Goal: Task Accomplishment & Management: Use online tool/utility

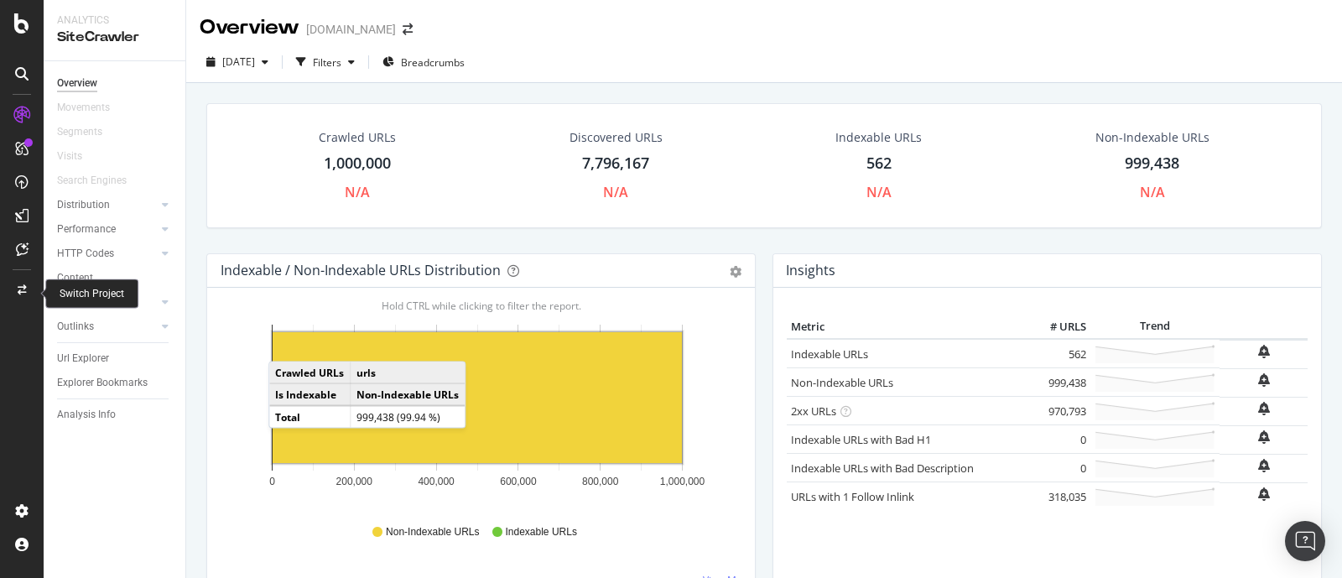
click at [24, 288] on icon at bounding box center [22, 290] width 9 height 10
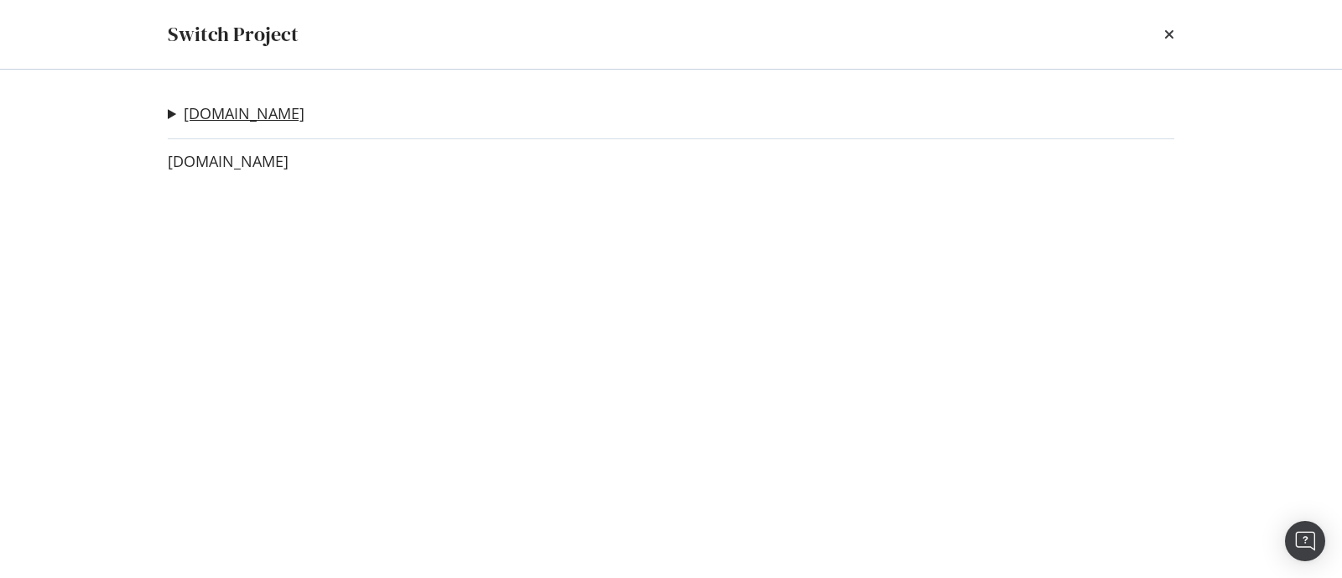
click at [257, 108] on link "[DOMAIN_NAME]" at bounding box center [244, 114] width 121 height 18
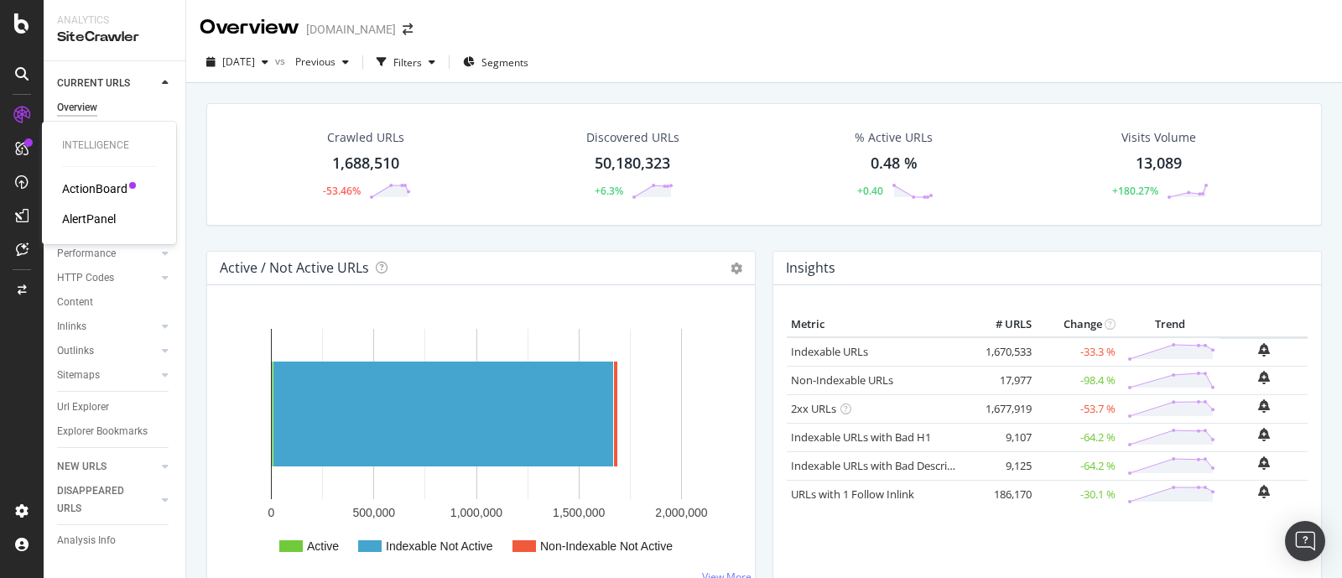
click at [90, 185] on div "ActionBoard" at bounding box center [94, 188] width 65 height 17
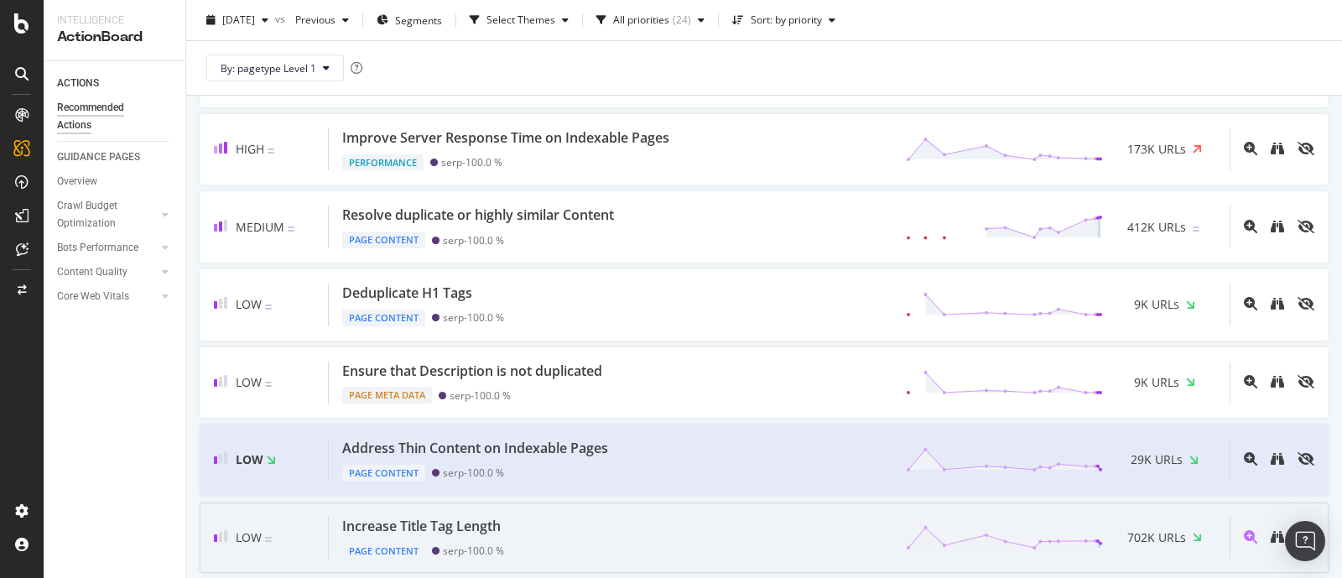
scroll to position [315, 0]
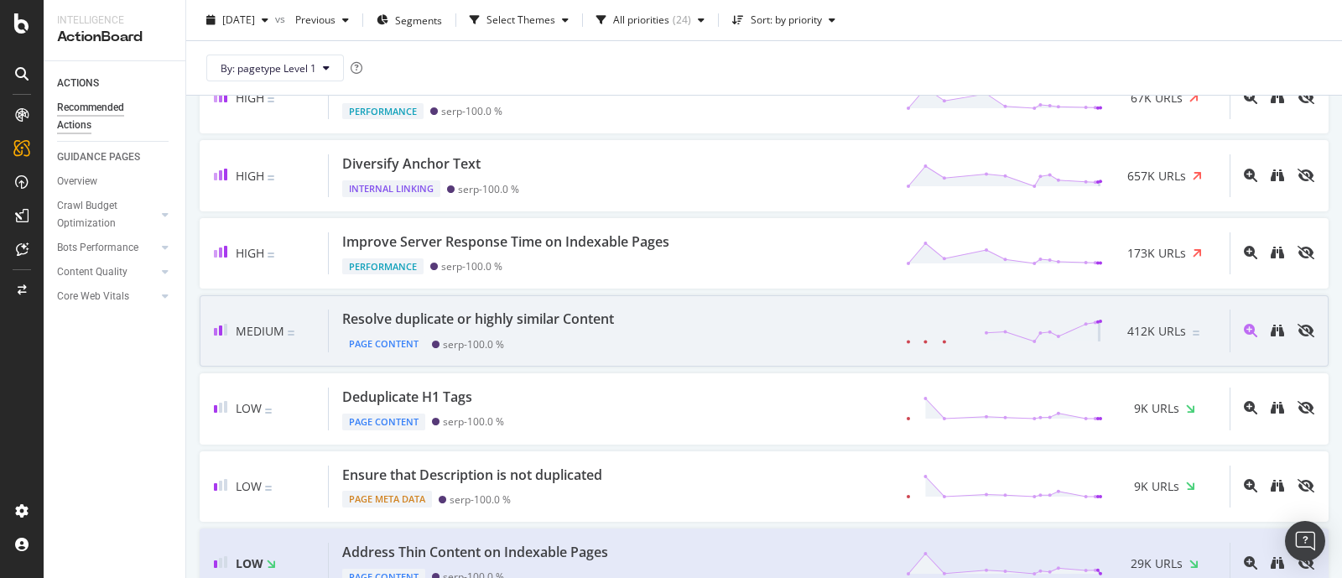
click at [598, 318] on div "Resolve duplicate or highly similar Content" at bounding box center [478, 318] width 272 height 19
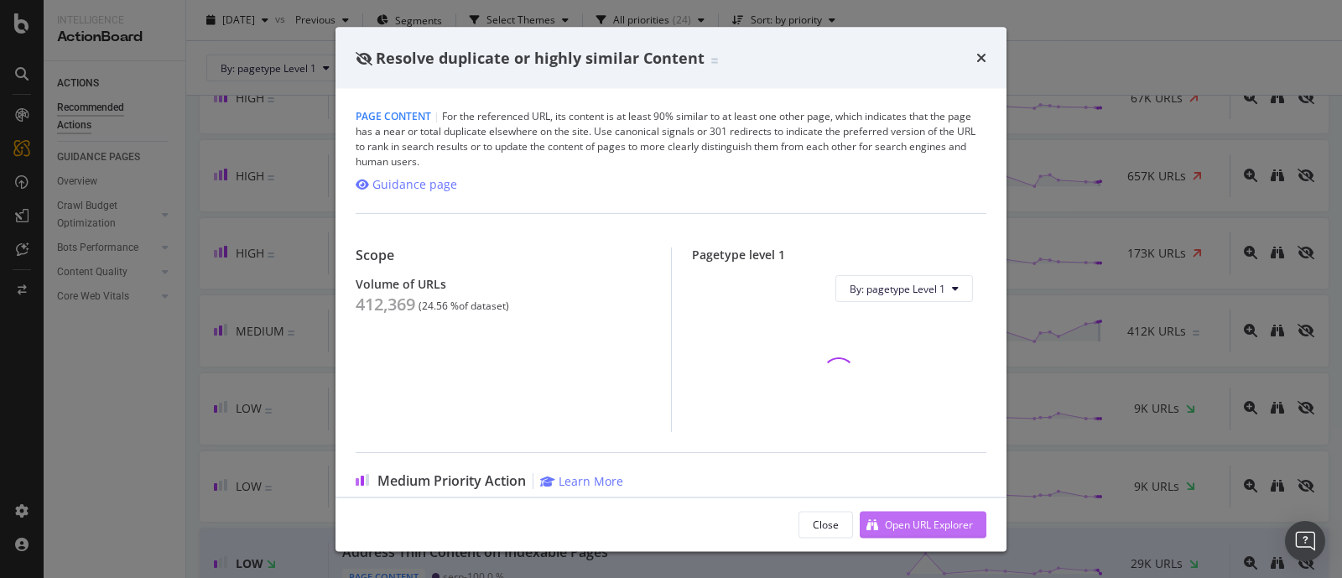
click at [948, 523] on div "Open URL Explorer" at bounding box center [929, 524] width 88 height 14
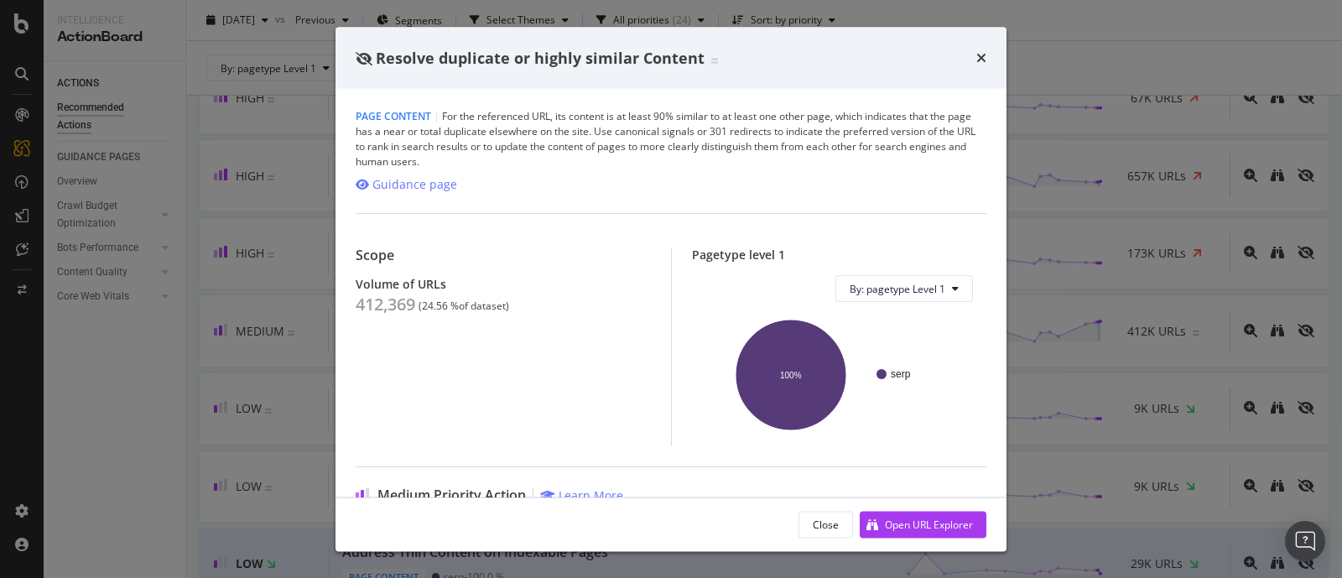
click at [824, 501] on div "Close Open URL Explorer" at bounding box center [670, 524] width 671 height 54
click at [821, 522] on div "Close" at bounding box center [826, 524] width 26 height 14
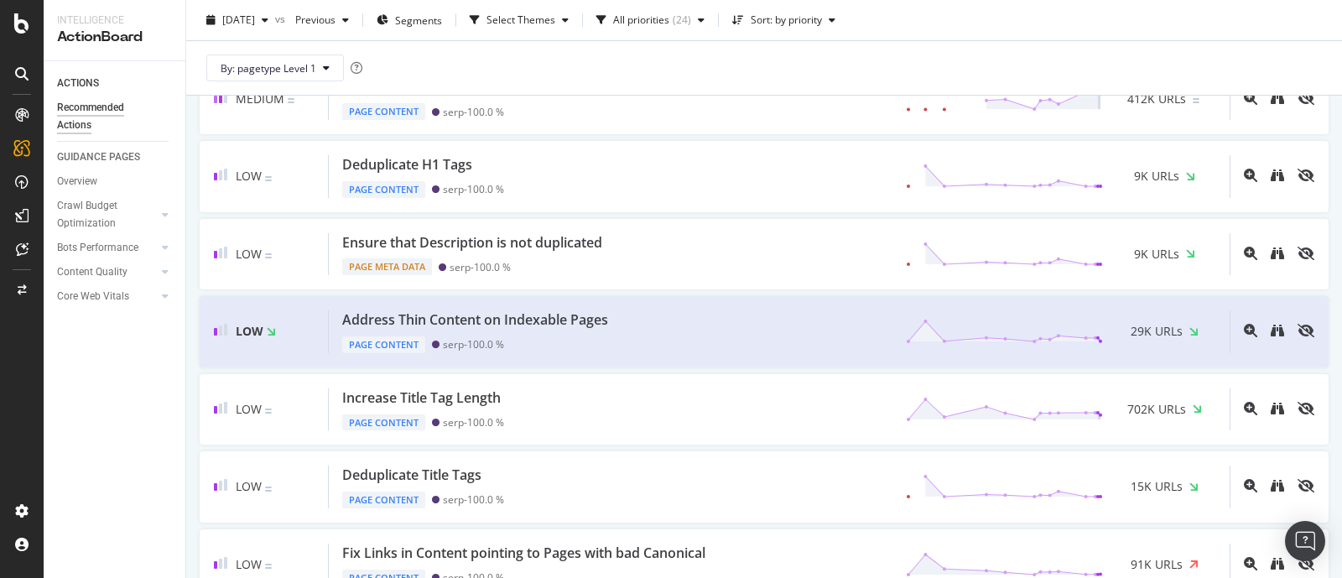
scroll to position [419, 0]
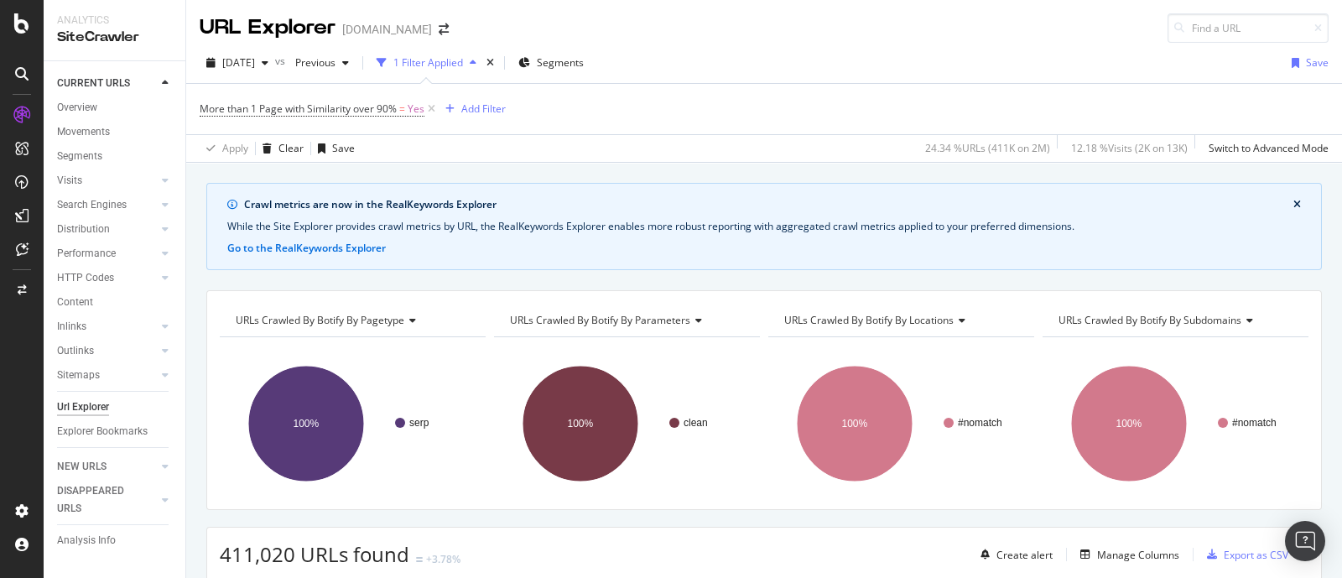
click at [1293, 205] on icon "close banner" at bounding box center [1297, 205] width 8 height 10
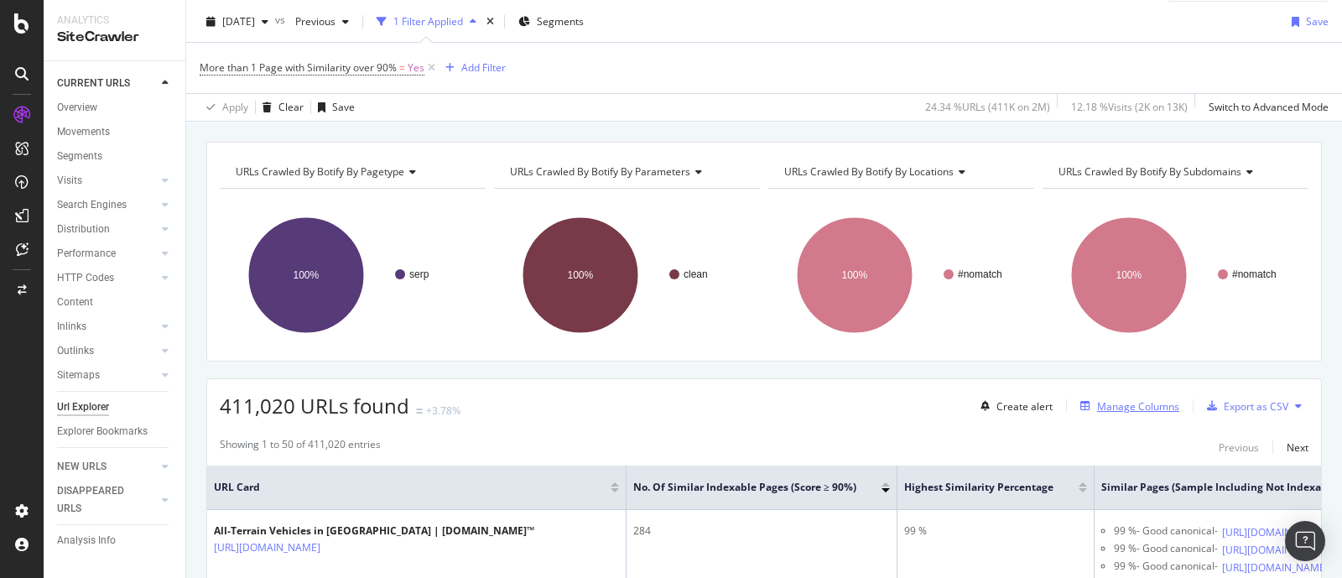
scroll to position [104, 0]
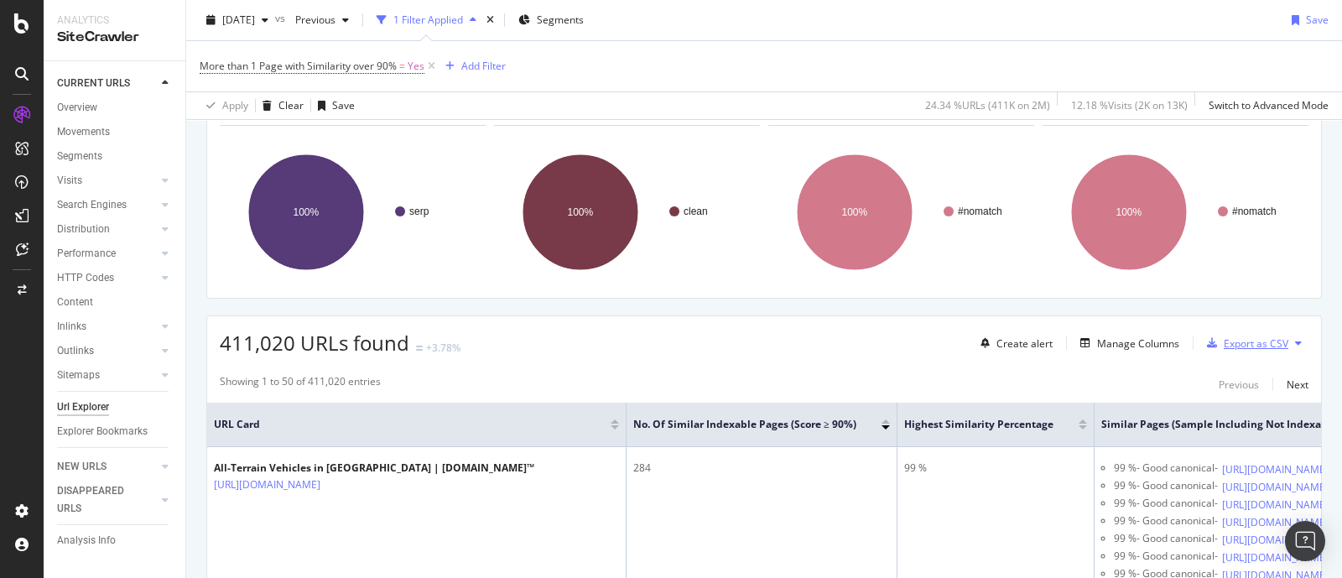
click at [1266, 339] on div "Export as CSV" at bounding box center [1256, 343] width 65 height 14
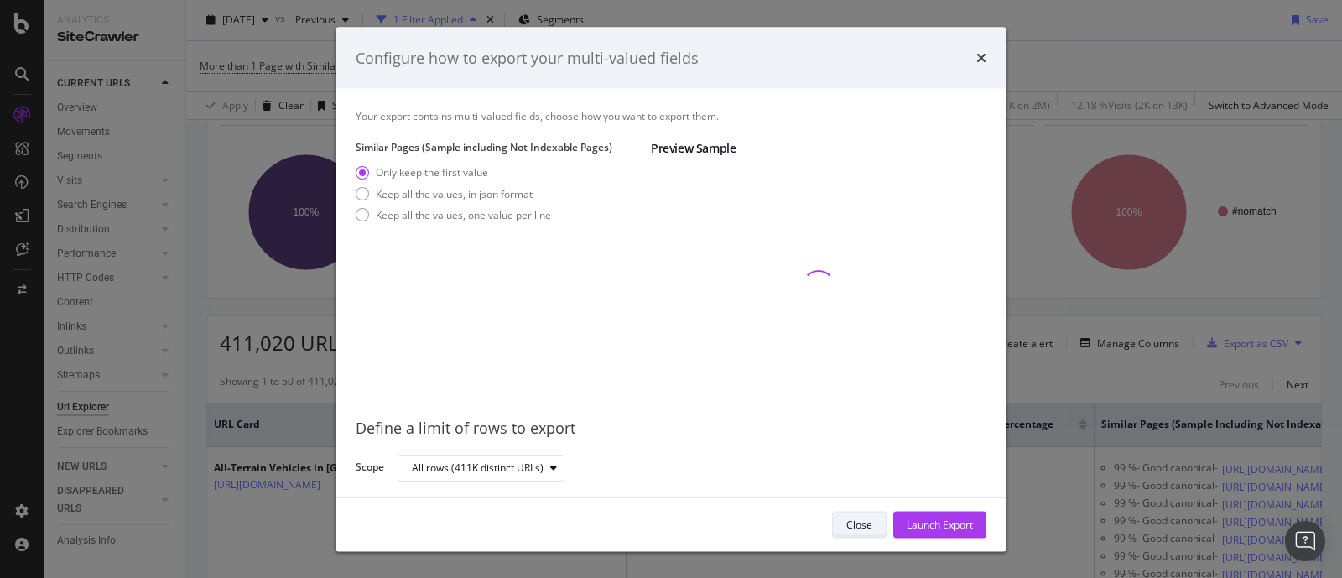
click at [856, 525] on div "Close" at bounding box center [859, 524] width 26 height 14
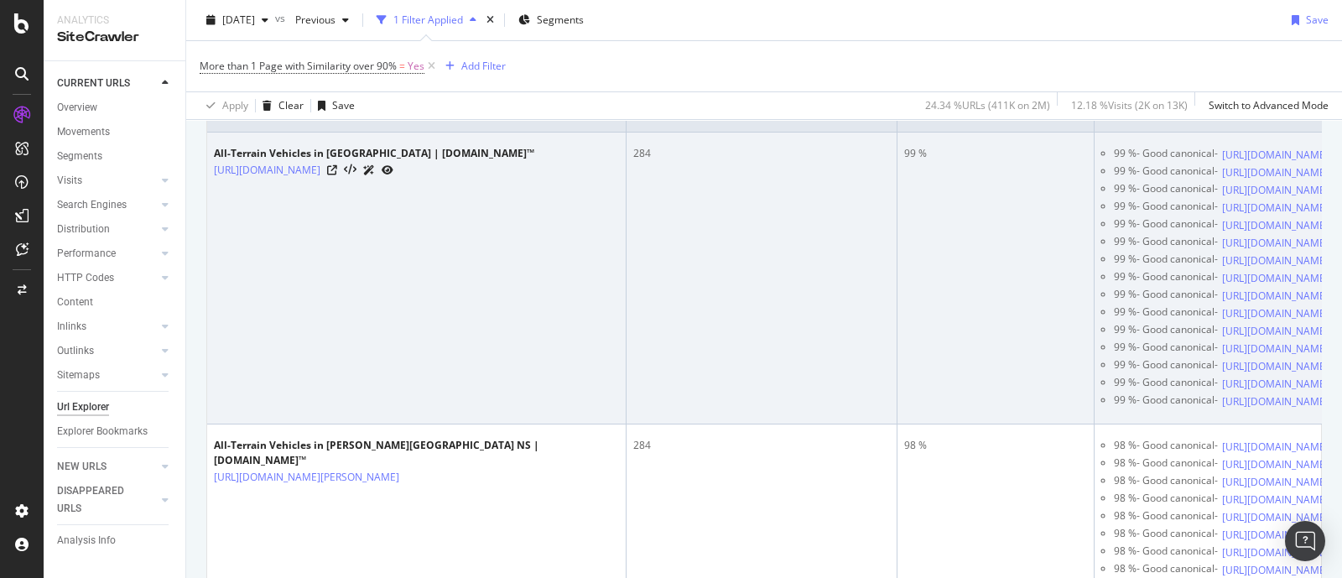
scroll to position [0, 0]
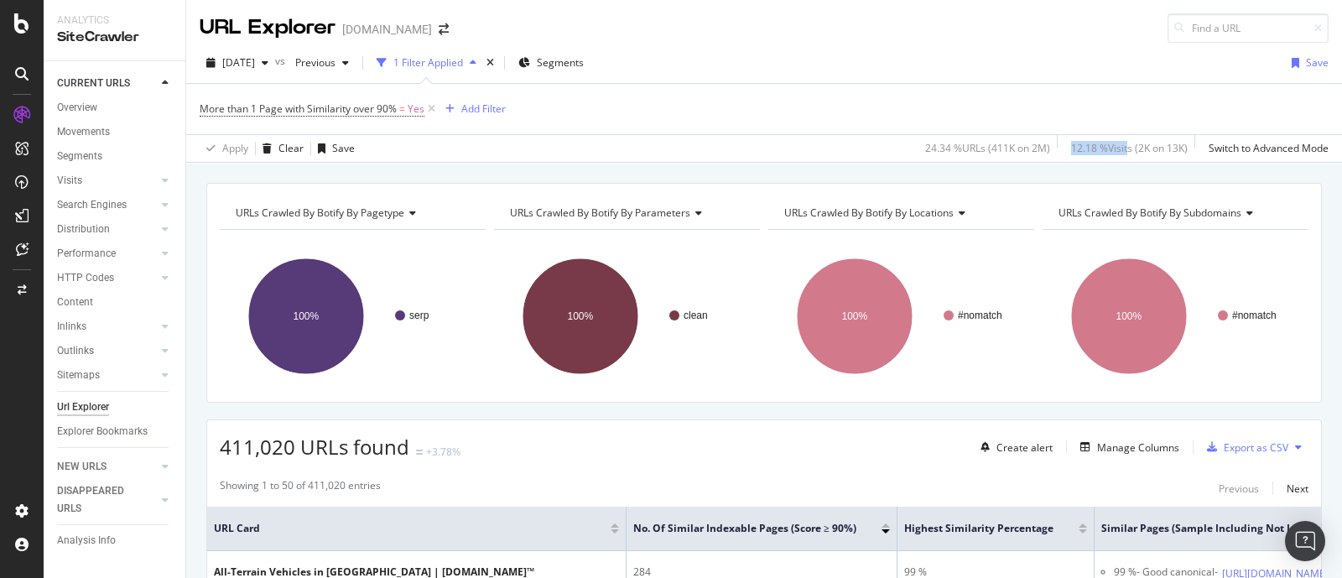
drag, startPoint x: 1106, startPoint y: 144, endPoint x: 1032, endPoint y: 144, distance: 73.8
click at [1032, 144] on div "24.34 % URLs ( 411K on 2M ) 12.18 % Visits ( 2K on 13K ) Switch to Advanced Mode" at bounding box center [1123, 148] width 410 height 27
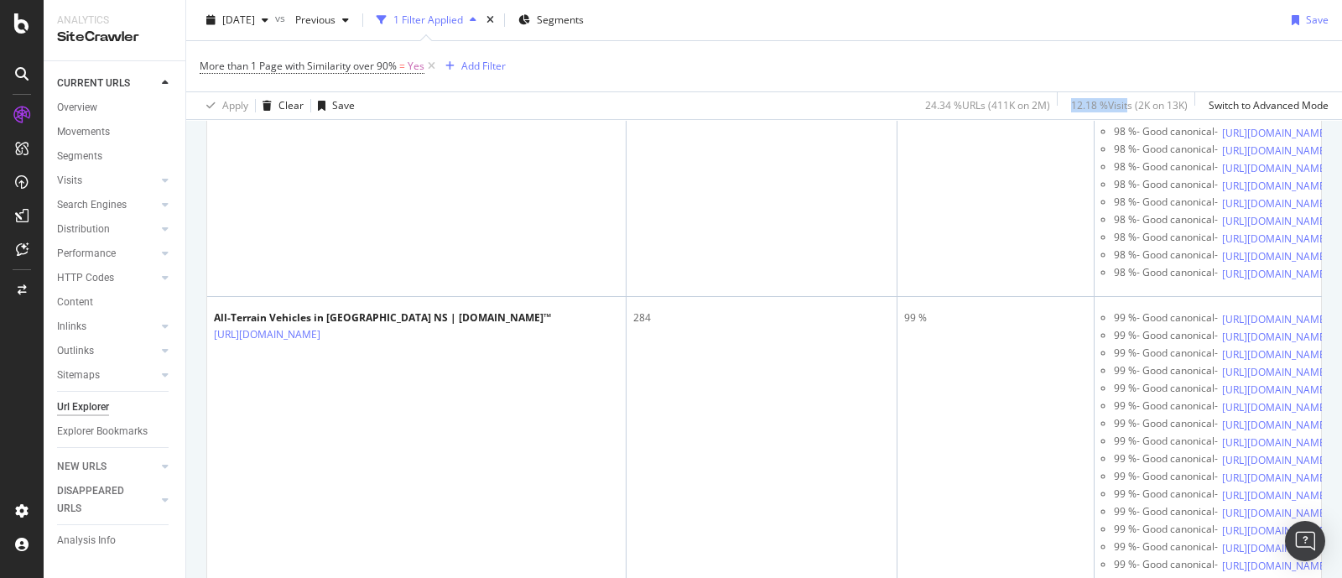
scroll to position [209, 0]
